Goal: Task Accomplishment & Management: Manage account settings

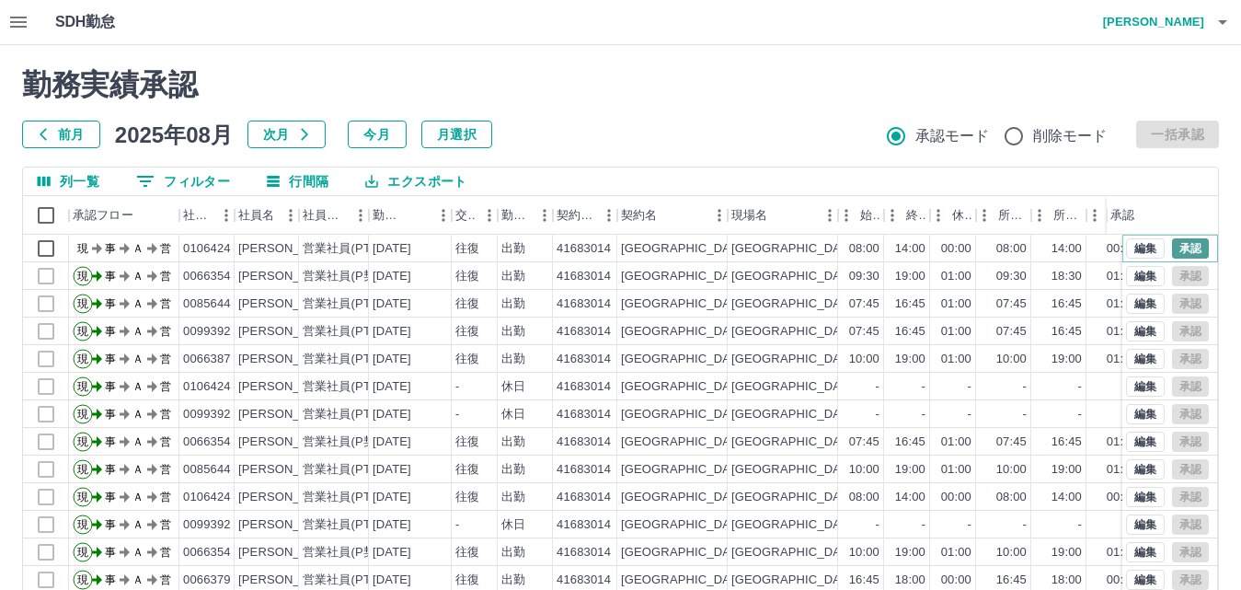
click at [1180, 244] on button "承認" at bounding box center [1190, 248] width 37 height 20
click at [273, 366] on div "[PERSON_NAME]" at bounding box center [288, 359] width 100 height 17
drag, startPoint x: 241, startPoint y: 360, endPoint x: 305, endPoint y: 359, distance: 63.5
click at [305, 359] on div "現 事 Ａ 営 0066387 [PERSON_NAME] 営業社員(PT契約) [DATE] 往復 出勤 41683014 [GEOGRAPHIC_DATA…" at bounding box center [778, 359] width 1511 height 28
copy div "[PERSON_NAME]"
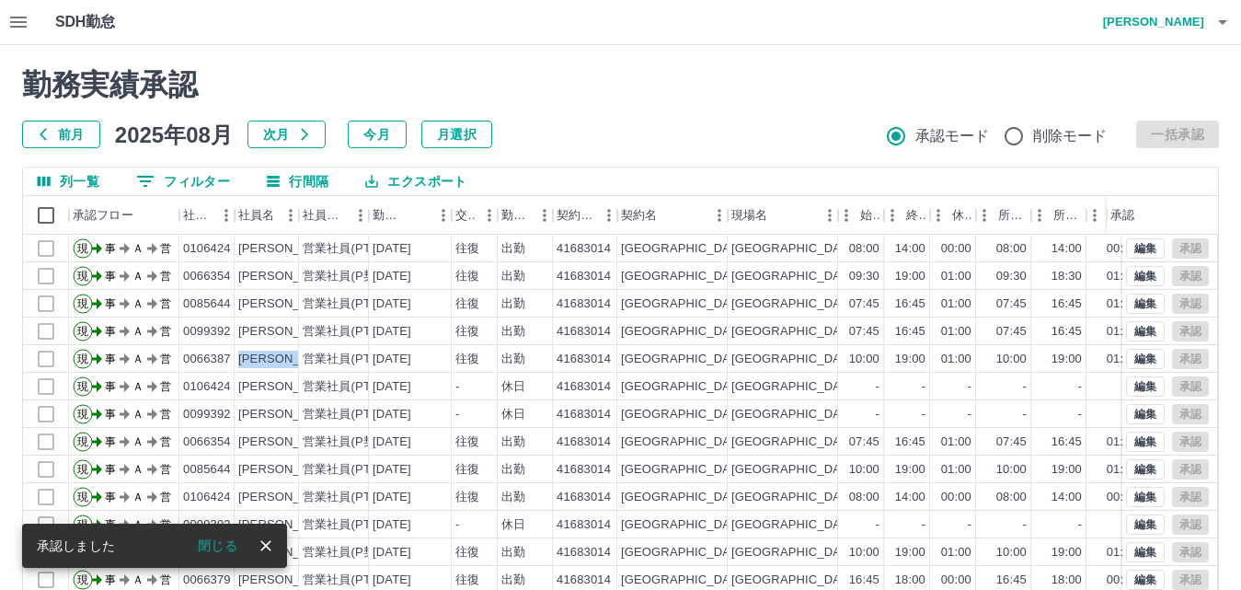
click at [10, 21] on icon "button" at bounding box center [18, 22] width 17 height 11
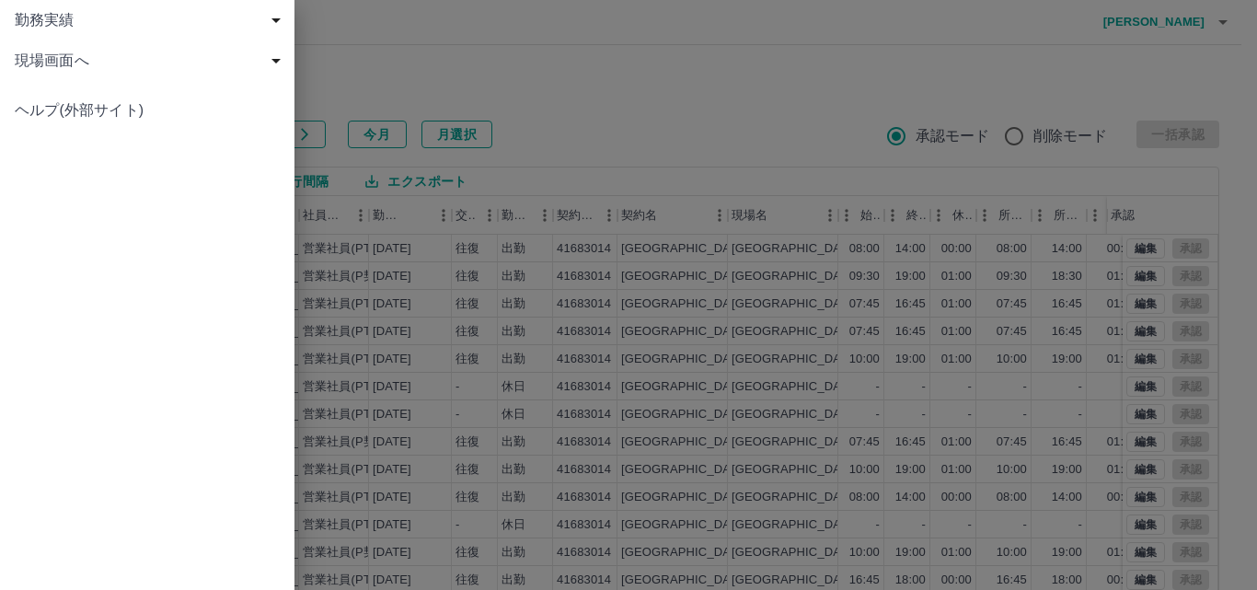
click at [720, 52] on div at bounding box center [628, 295] width 1257 height 590
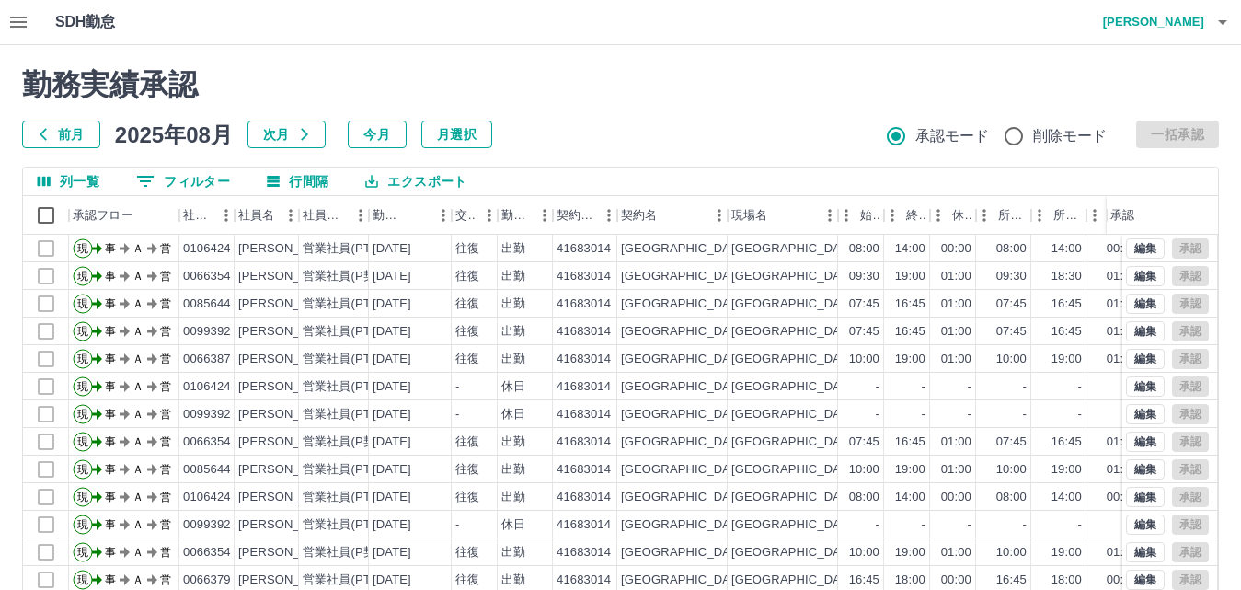
click at [1171, 26] on h4 "[PERSON_NAME]" at bounding box center [1149, 22] width 110 height 44
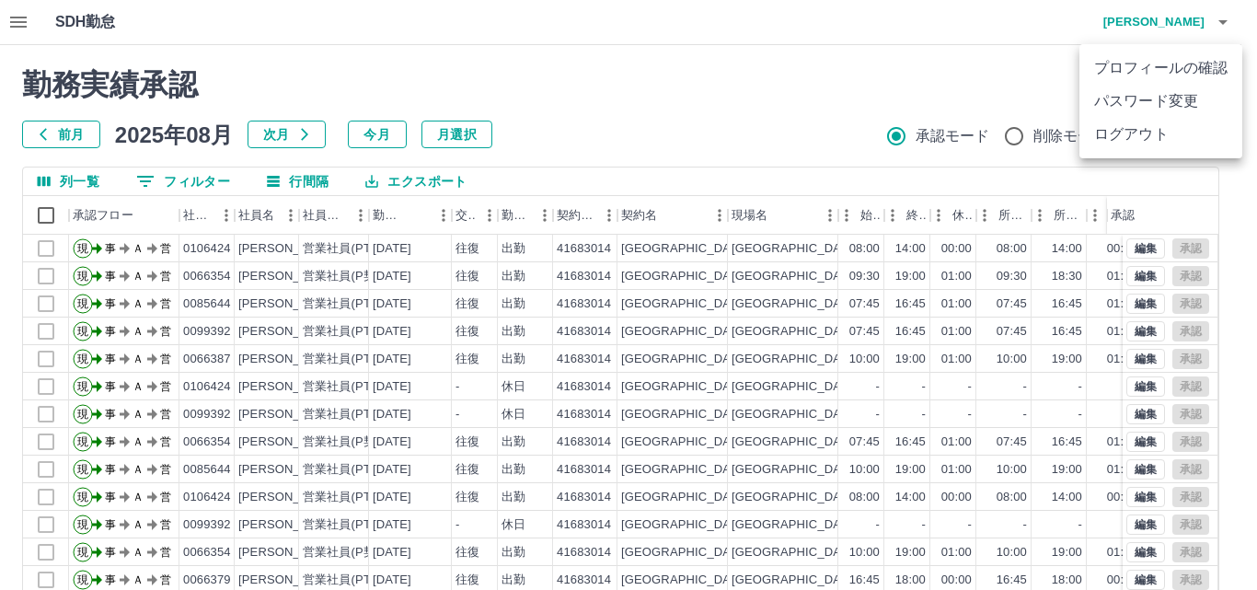
click at [1137, 133] on li "ログアウト" at bounding box center [1160, 134] width 163 height 33
